Goal: Use online tool/utility: Utilize a website feature to perform a specific function

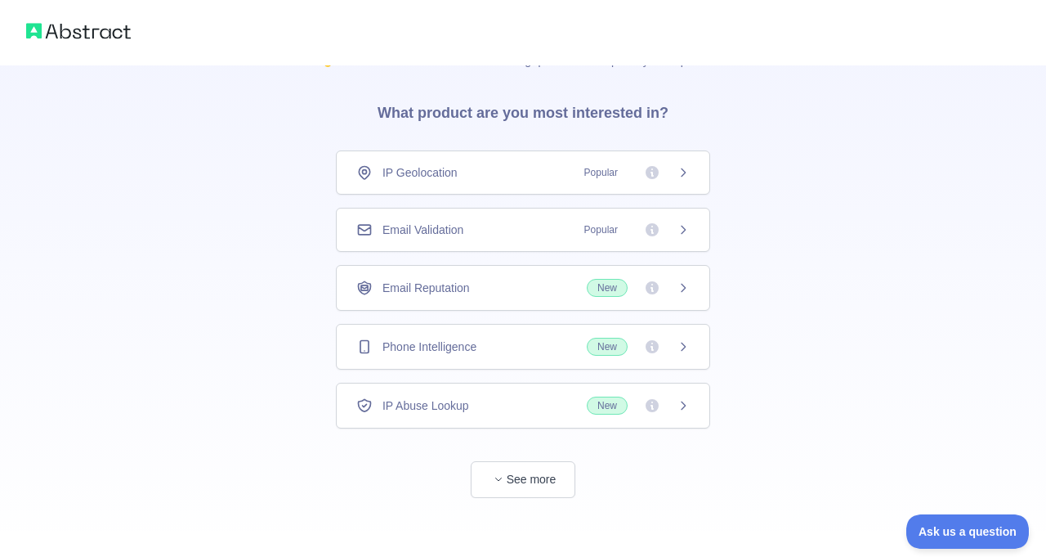
scroll to position [46, 0]
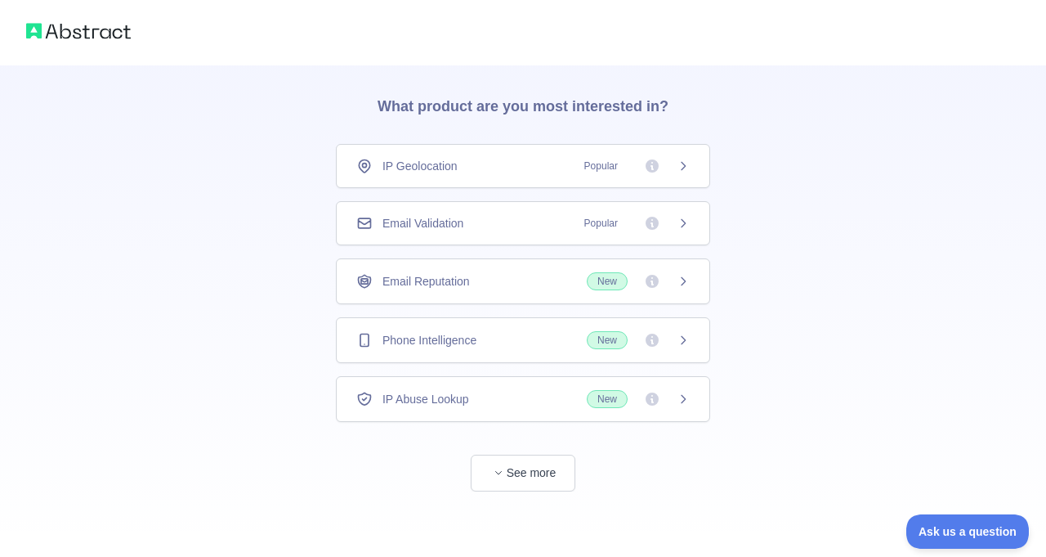
click at [695, 342] on div "Phone Intelligence New" at bounding box center [523, 340] width 374 height 46
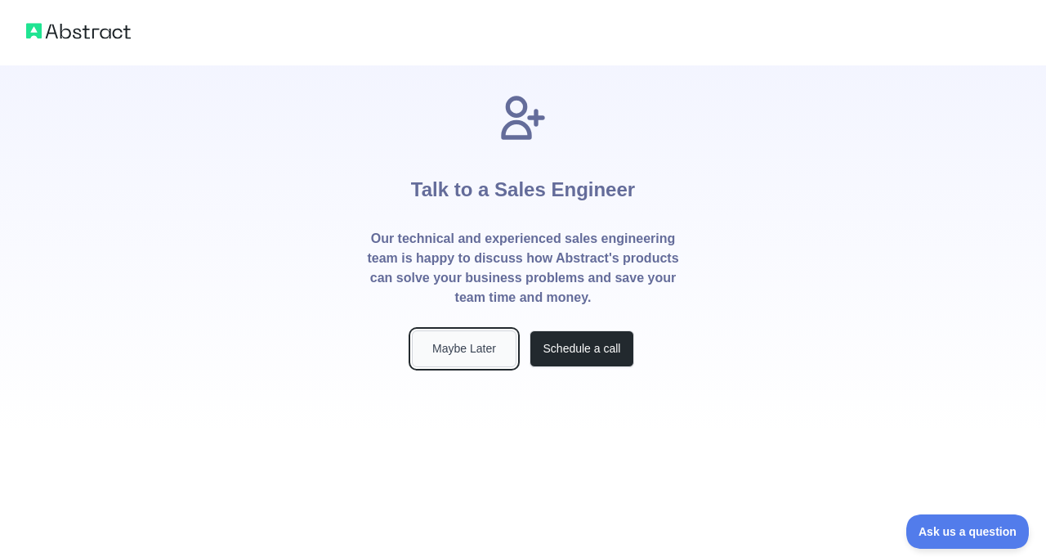
click at [477, 359] on button "Maybe Later" at bounding box center [464, 348] width 105 height 37
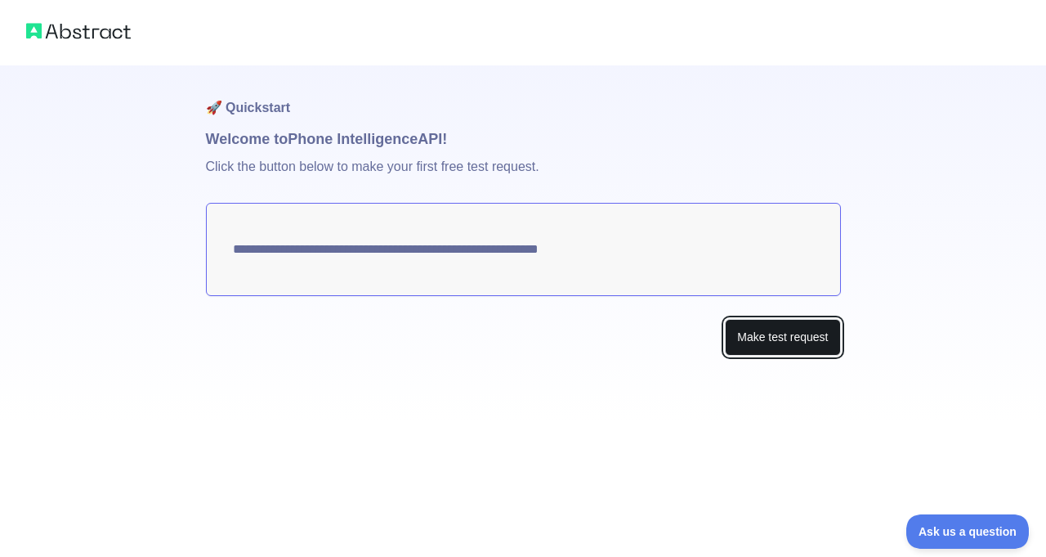
click at [758, 349] on button "Make test request" at bounding box center [782, 337] width 115 height 37
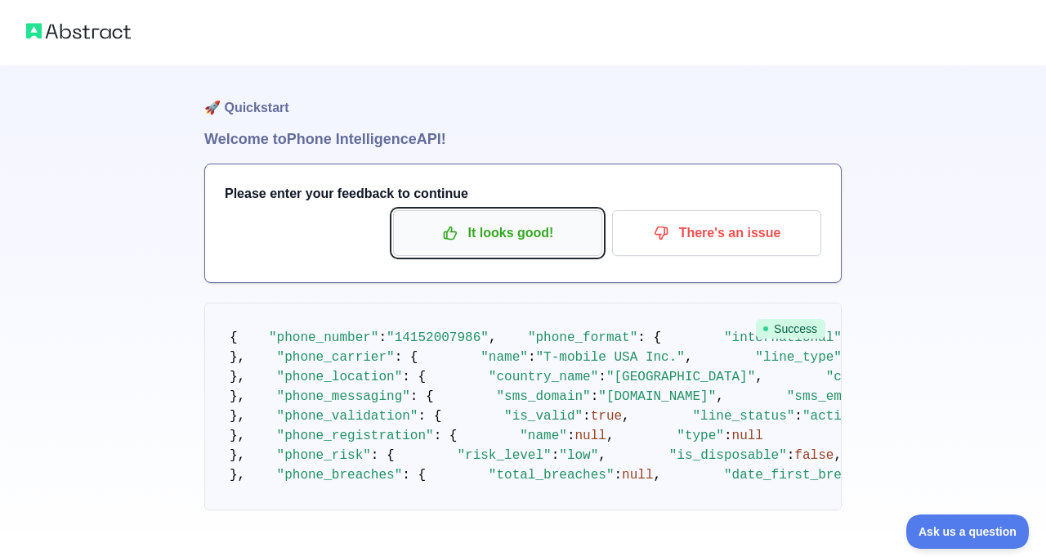
click at [580, 239] on p "It looks good!" at bounding box center [497, 233] width 185 height 28
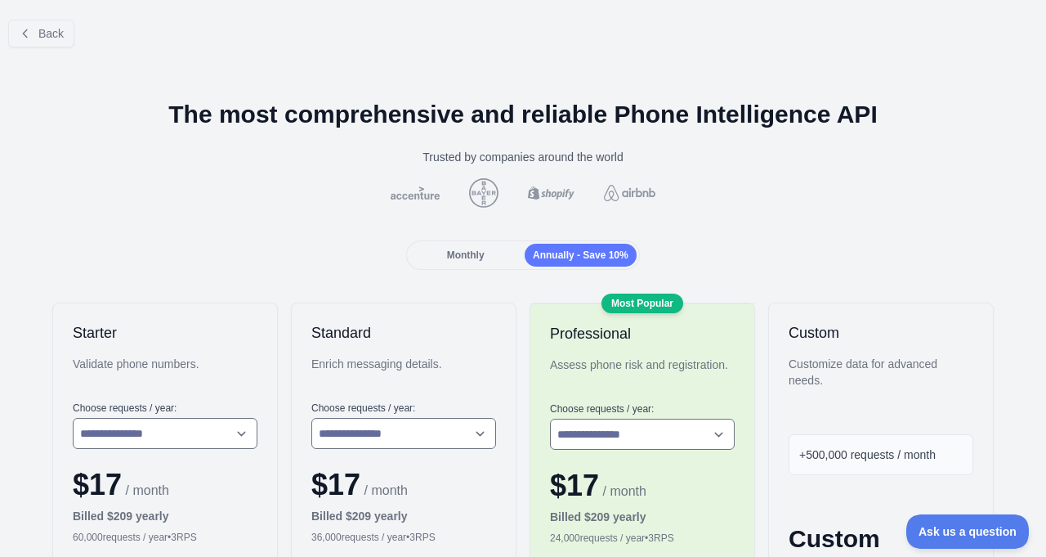
click at [447, 240] on div "Monthly Annually - Save 10%" at bounding box center [522, 254] width 233 height 29
click at [459, 252] on span "Monthly" at bounding box center [466, 254] width 38 height 11
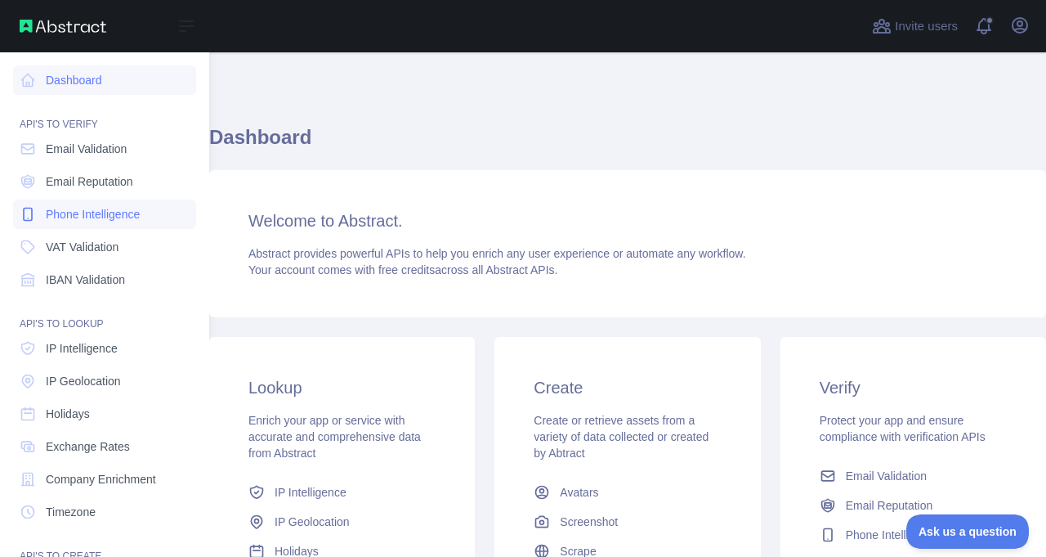
click at [66, 219] on span "Phone Intelligence" at bounding box center [93, 214] width 94 height 16
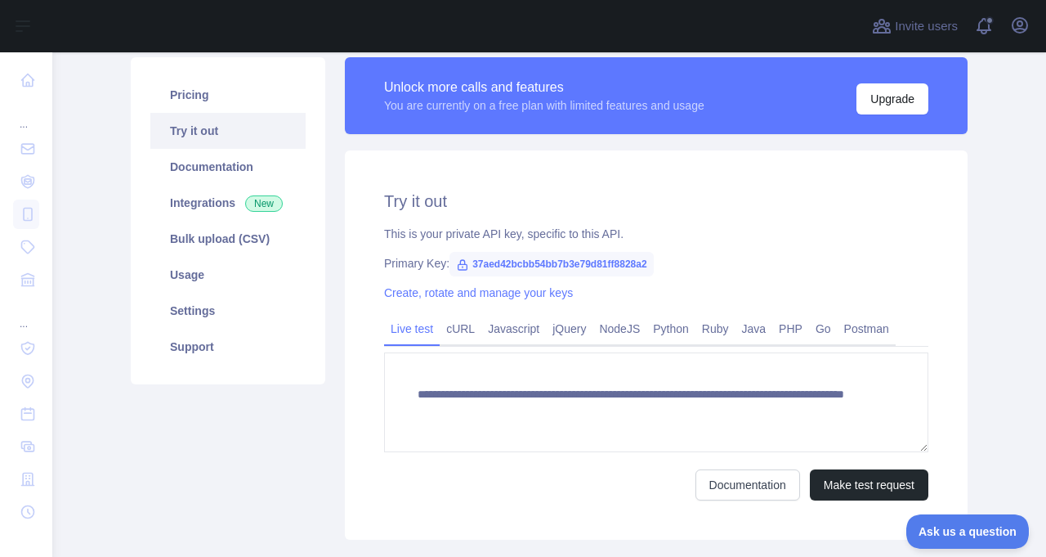
scroll to position [117, 0]
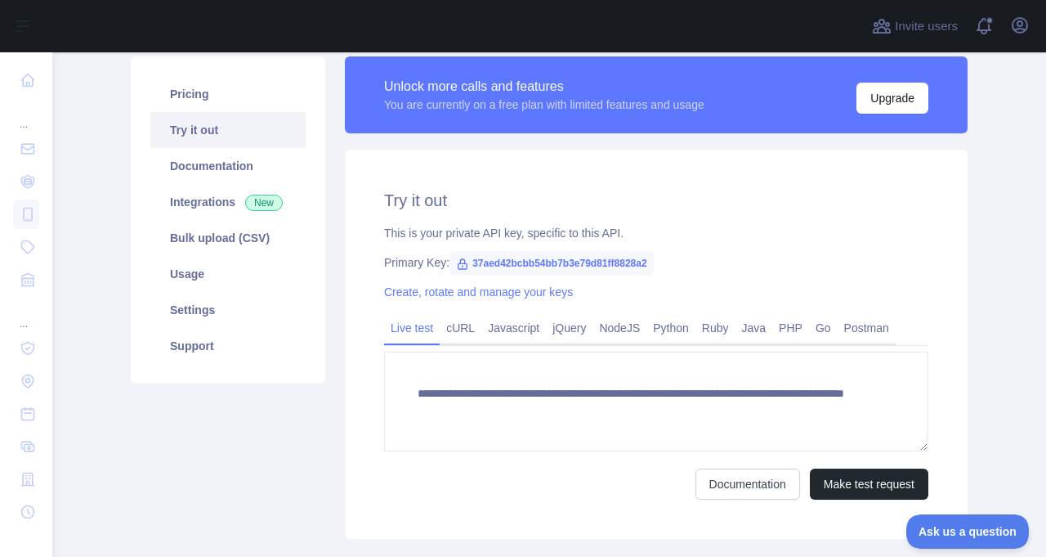
click at [511, 266] on span "37aed42bcbb54bb7b3e79d81ff8828a2" at bounding box center [552, 263] width 204 height 25
click at [467, 264] on icon at bounding box center [463, 264] width 9 height 10
click at [485, 263] on span "37aed42bcbb54bb7b3e79d81ff8828a2" at bounding box center [552, 263] width 204 height 25
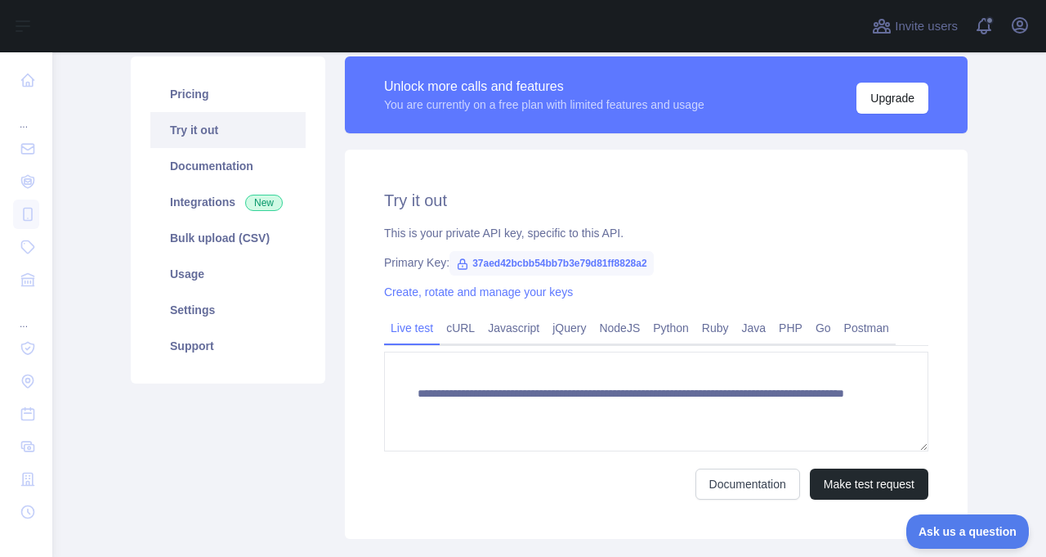
click at [500, 264] on span "37aed42bcbb54bb7b3e79d81ff8828a2" at bounding box center [552, 263] width 204 height 25
copy span "37aed42bcbb54bb7b3e79d81ff8828a2"
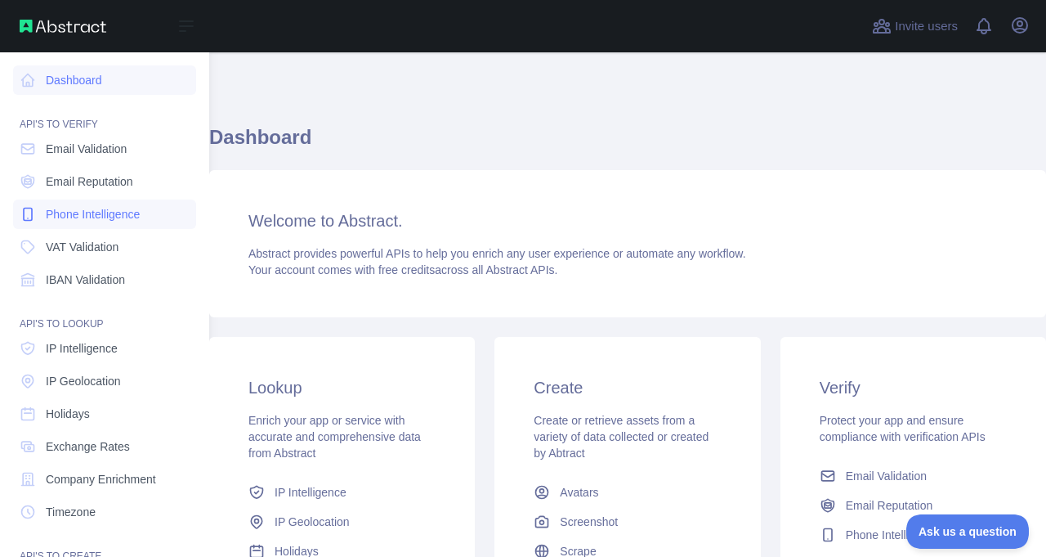
click at [57, 207] on span "Phone Intelligence" at bounding box center [93, 214] width 94 height 16
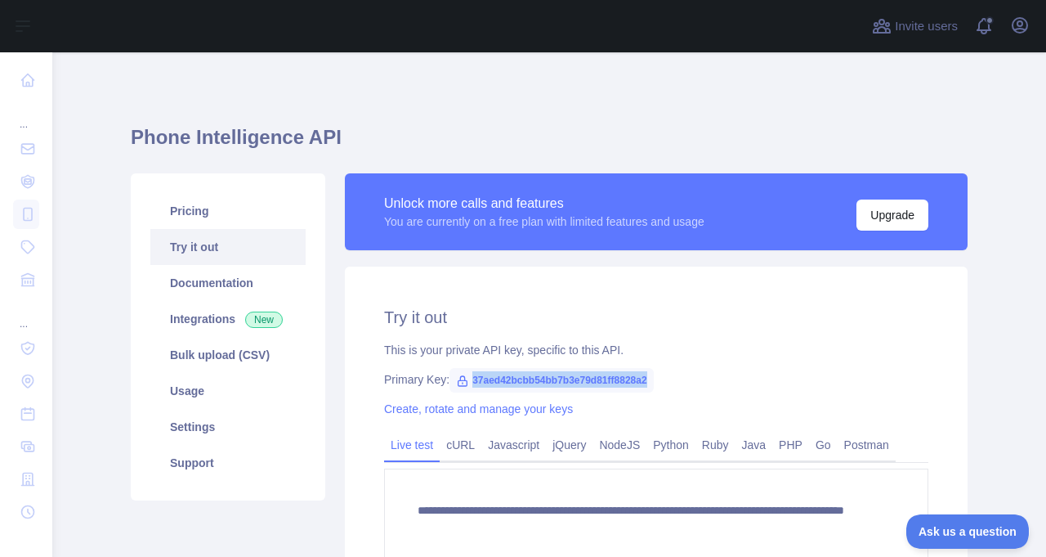
drag, startPoint x: 476, startPoint y: 381, endPoint x: 664, endPoint y: 387, distance: 188.9
click at [653, 387] on span "37aed42bcbb54bb7b3e79d81ff8828a2" at bounding box center [552, 380] width 204 height 25
copy span "37aed42bcbb54bb7b3e79d81ff8828a2"
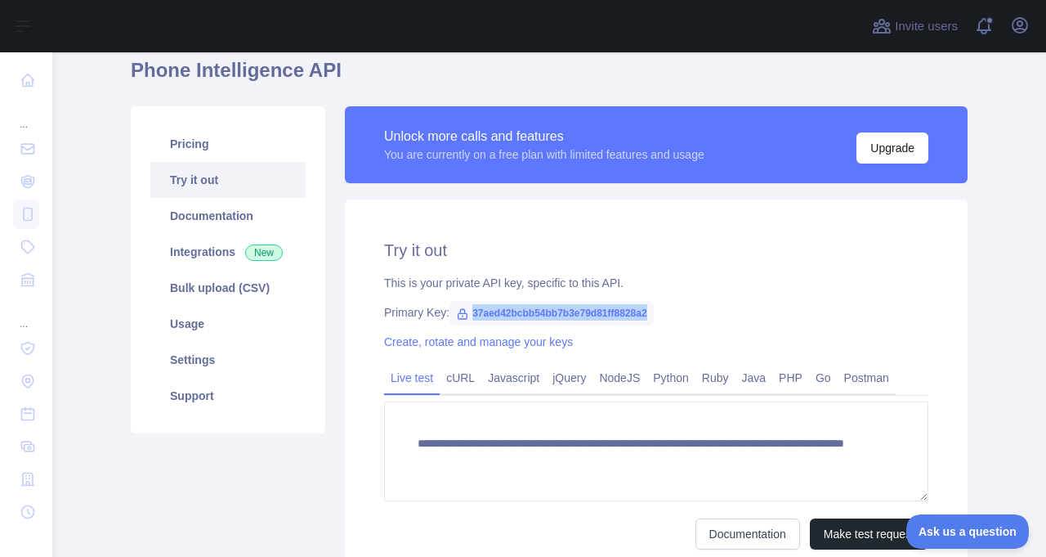
scroll to position [68, 0]
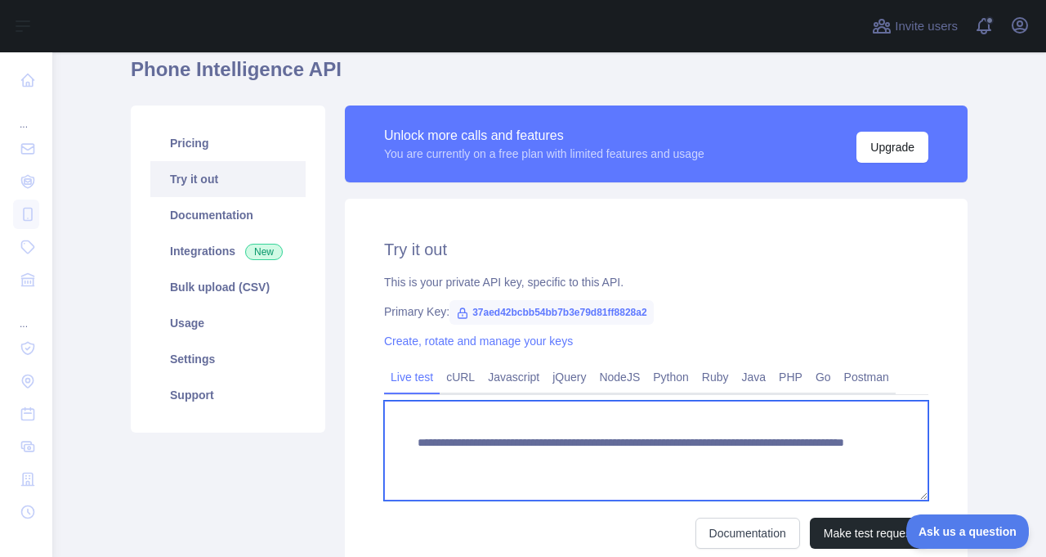
drag, startPoint x: 420, startPoint y: 444, endPoint x: 723, endPoint y: 456, distance: 303.5
click at [723, 456] on textarea "**********" at bounding box center [656, 450] width 544 height 100
drag, startPoint x: 417, startPoint y: 443, endPoint x: 843, endPoint y: 459, distance: 426.1
click at [843, 459] on textarea "**********" at bounding box center [656, 450] width 544 height 100
